Goal: Information Seeking & Learning: Learn about a topic

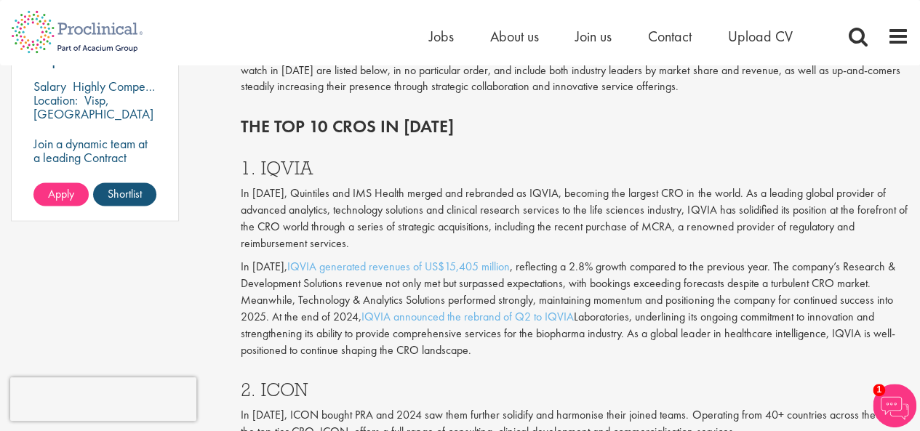
scroll to position [1112, 0]
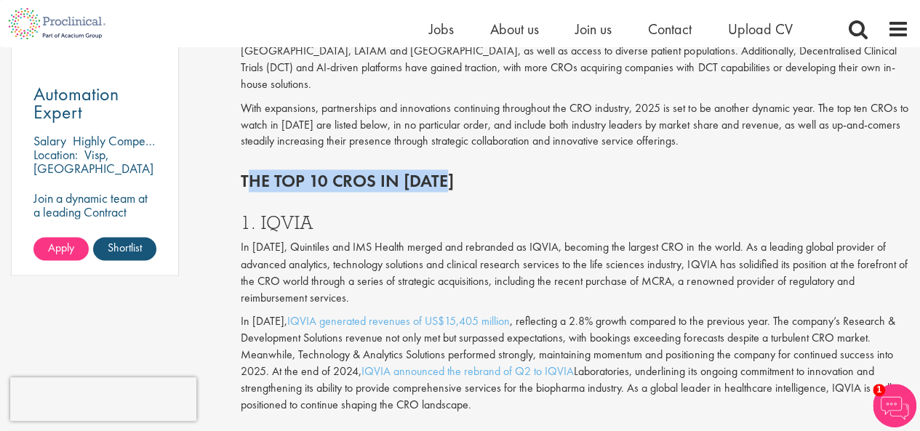
drag, startPoint x: 243, startPoint y: 161, endPoint x: 446, endPoint y: 161, distance: 202.9
click at [446, 172] on h2 "The top 10 CROs in [DATE]" at bounding box center [575, 181] width 668 height 19
copy h2 "The top 10 CROs in [DATE]"
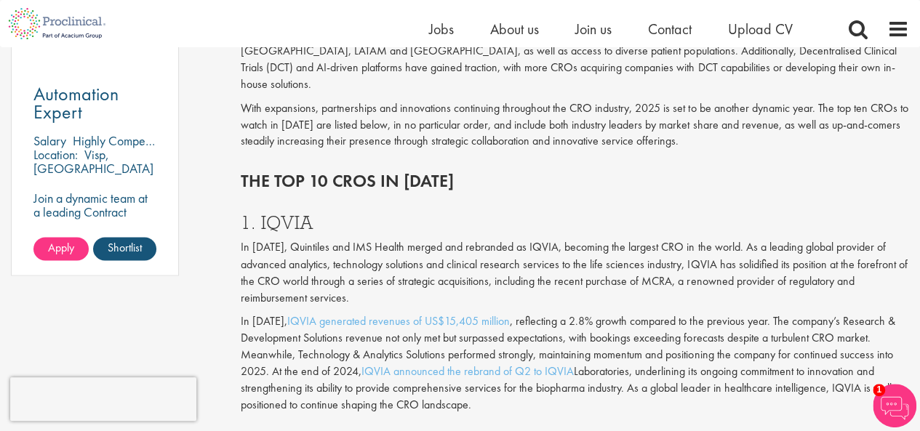
click at [448, 220] on div "1. IQVIA In [DATE], Quintiles and IMS Health merged and rebranded as IQVIA, bec…" at bounding box center [575, 310] width 690 height 222
drag, startPoint x: 240, startPoint y: 198, endPoint x: 300, endPoint y: 239, distance: 73.2
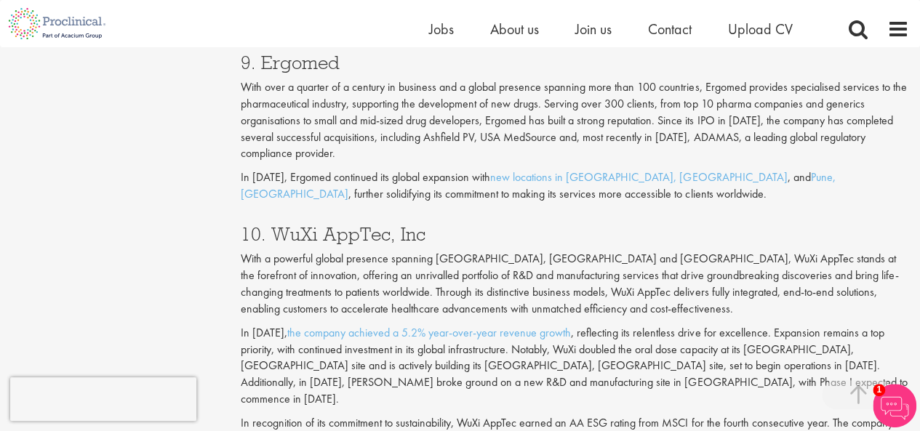
scroll to position [3439, 0]
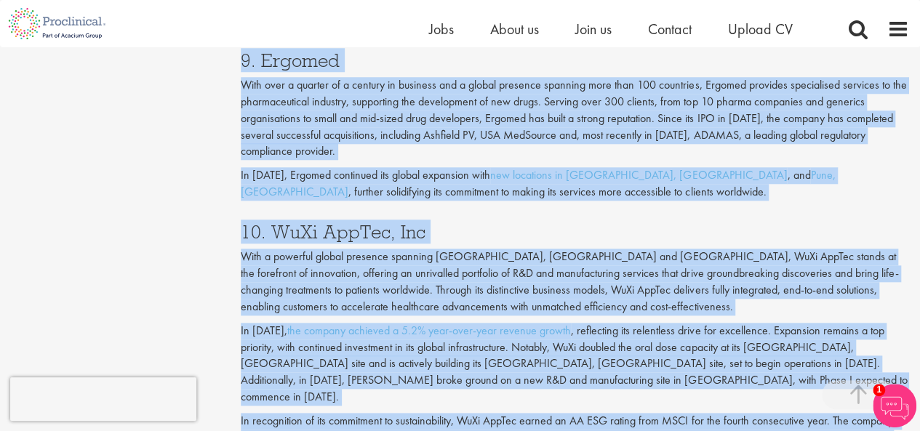
click at [526, 413] on p "In recognition of its commitment to sustainability, WuXi AppTec earned an AA ES…" at bounding box center [575, 438] width 668 height 50
copy div "3. LOREM Ip 7027, Dolorsita con ADI Elitse doeius tem incididun ut LABOR, etdol…"
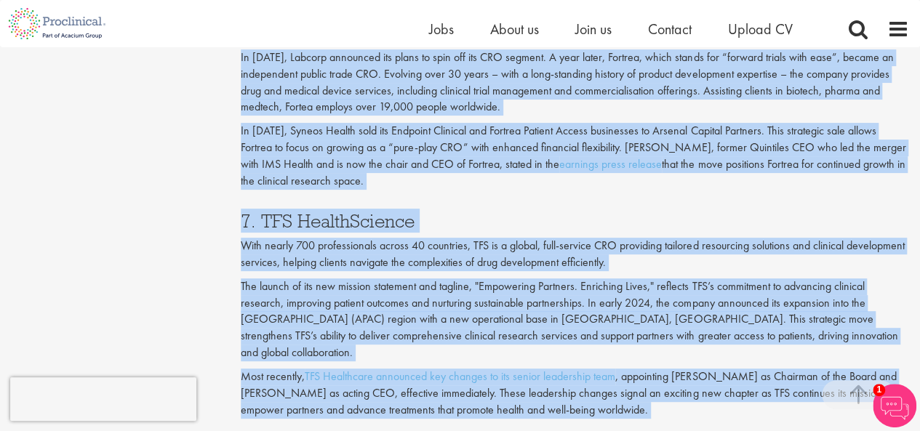
scroll to position [2857, 0]
